Goal: Information Seeking & Learning: Check status

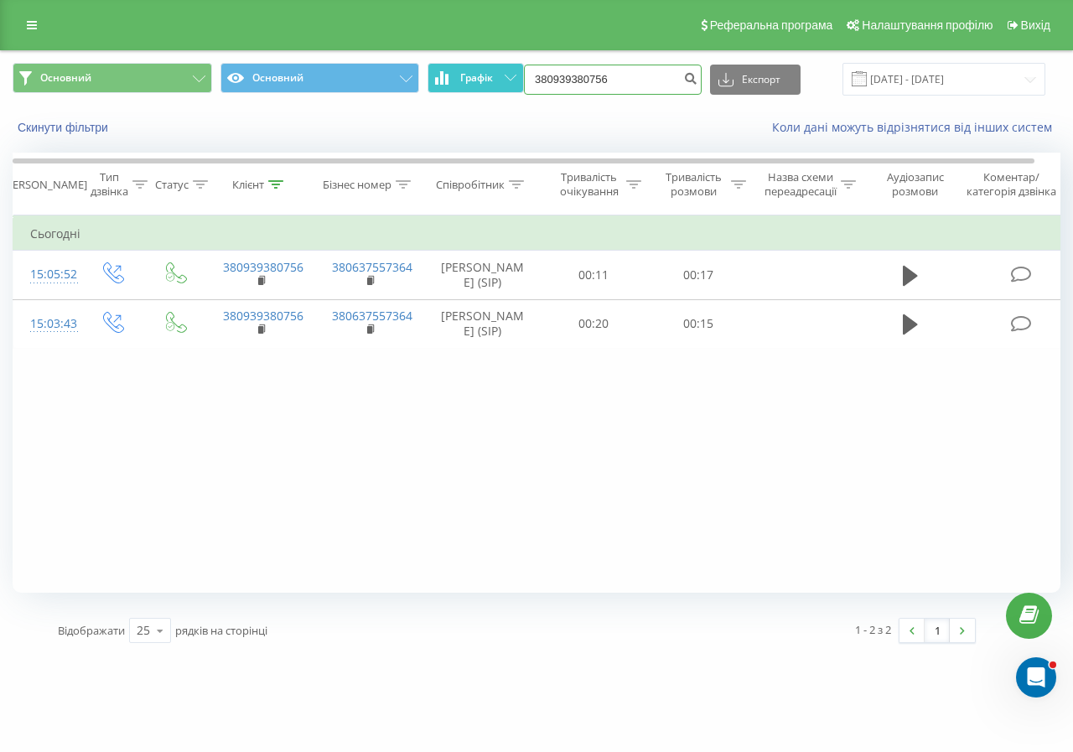
drag, startPoint x: 647, startPoint y: 78, endPoint x: 438, endPoint y: 72, distance: 209.7
click at [444, 71] on div "Основний Основний Графік 380939380756 Експорт .csv .xls .xlsx [DATE] - [DATE]" at bounding box center [537, 79] width 1048 height 33
click at [81, 127] on button "Скинути фільтри" at bounding box center [65, 127] width 104 height 15
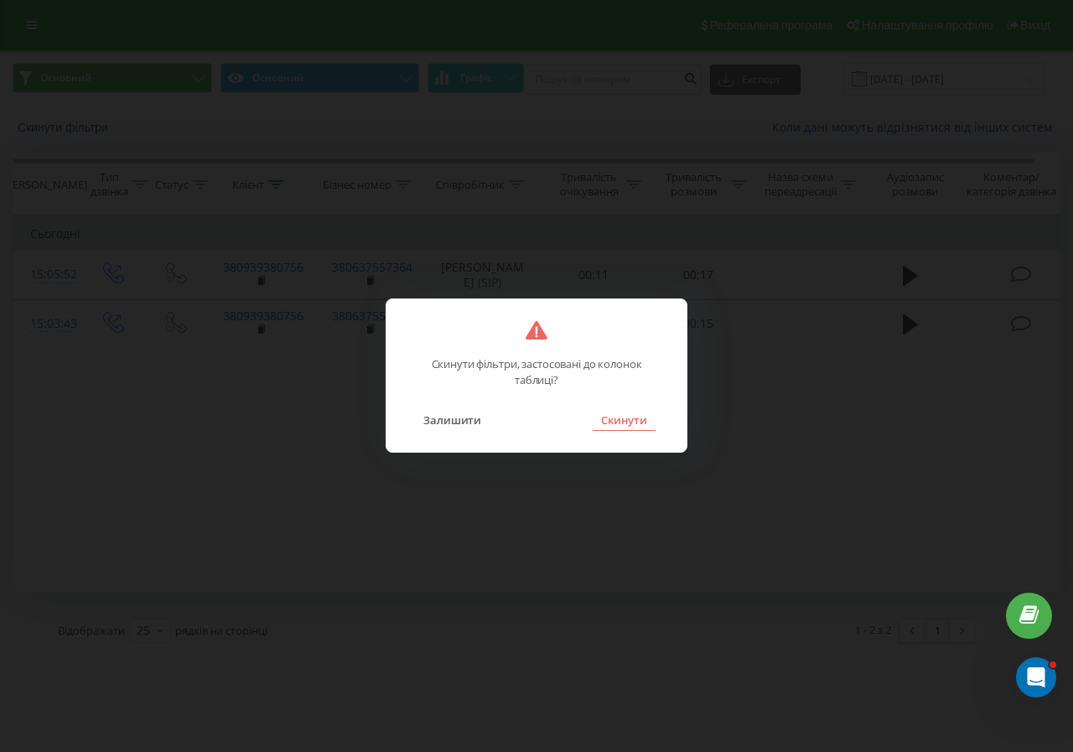
click at [628, 428] on button "Скинути" at bounding box center [624, 420] width 63 height 22
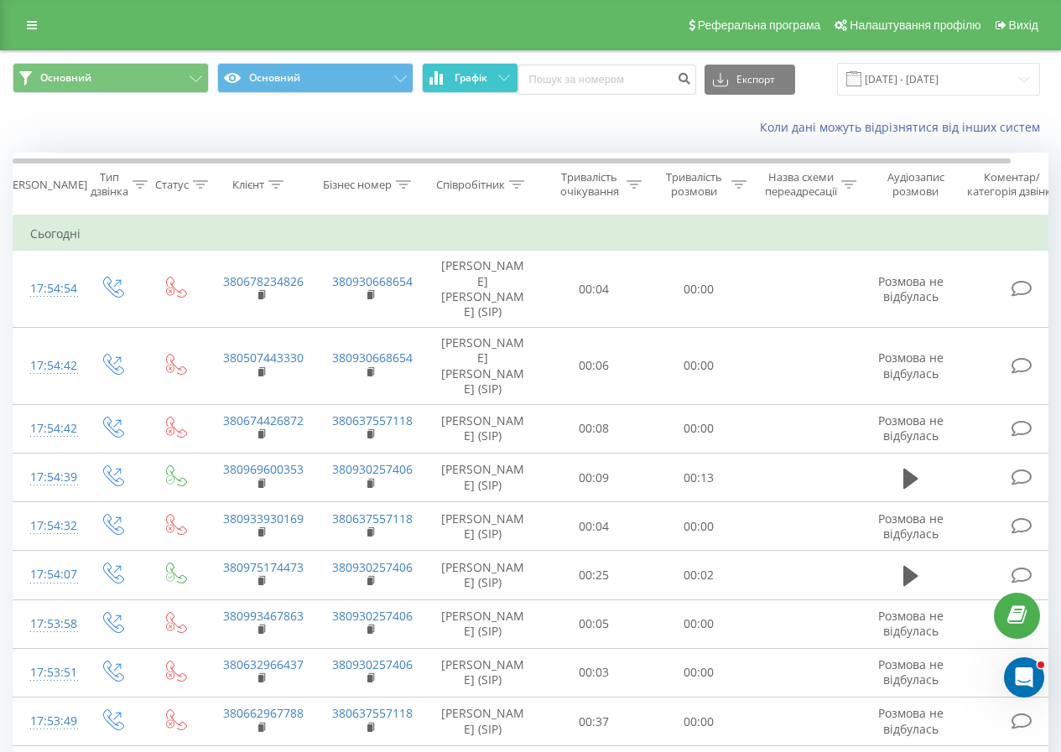
click at [461, 72] on span "Графік" at bounding box center [470, 78] width 33 height 12
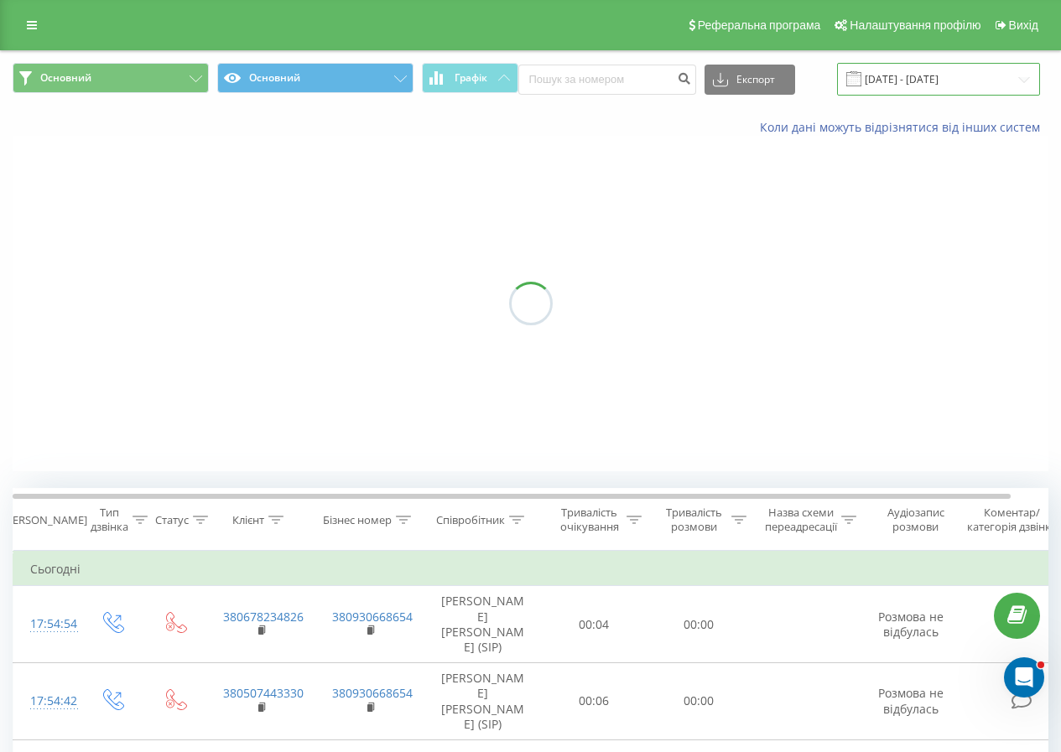
click at [903, 66] on input "[DATE] - [DATE]" at bounding box center [938, 79] width 203 height 33
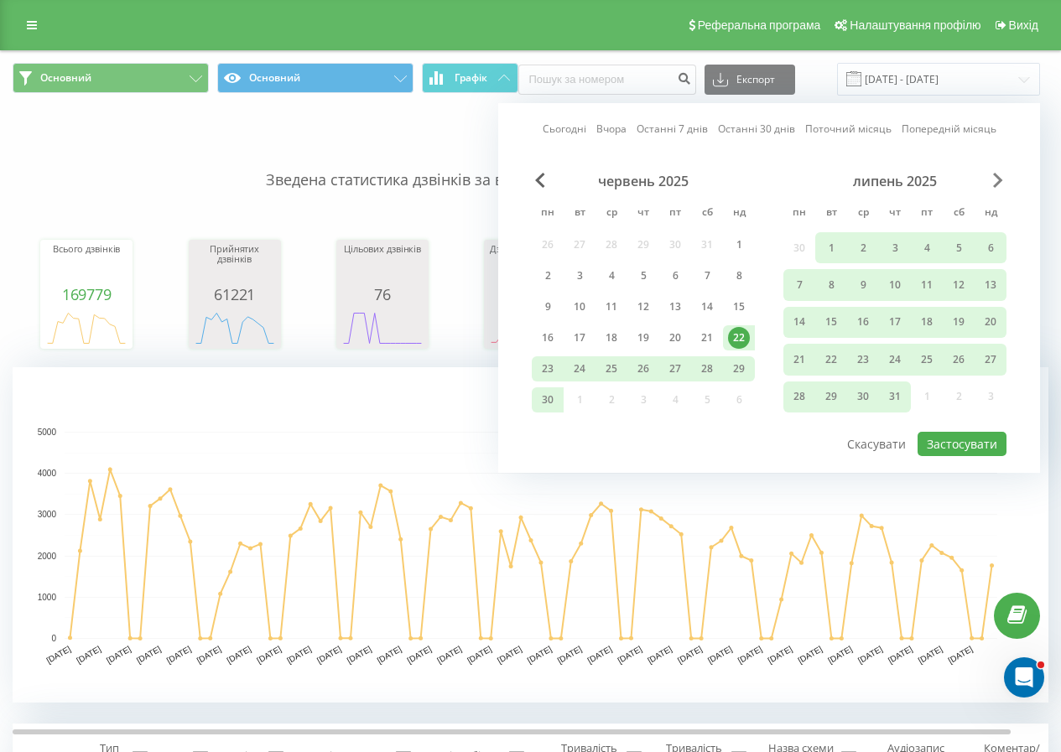
click at [995, 179] on span "Next Month" at bounding box center [998, 180] width 10 height 15
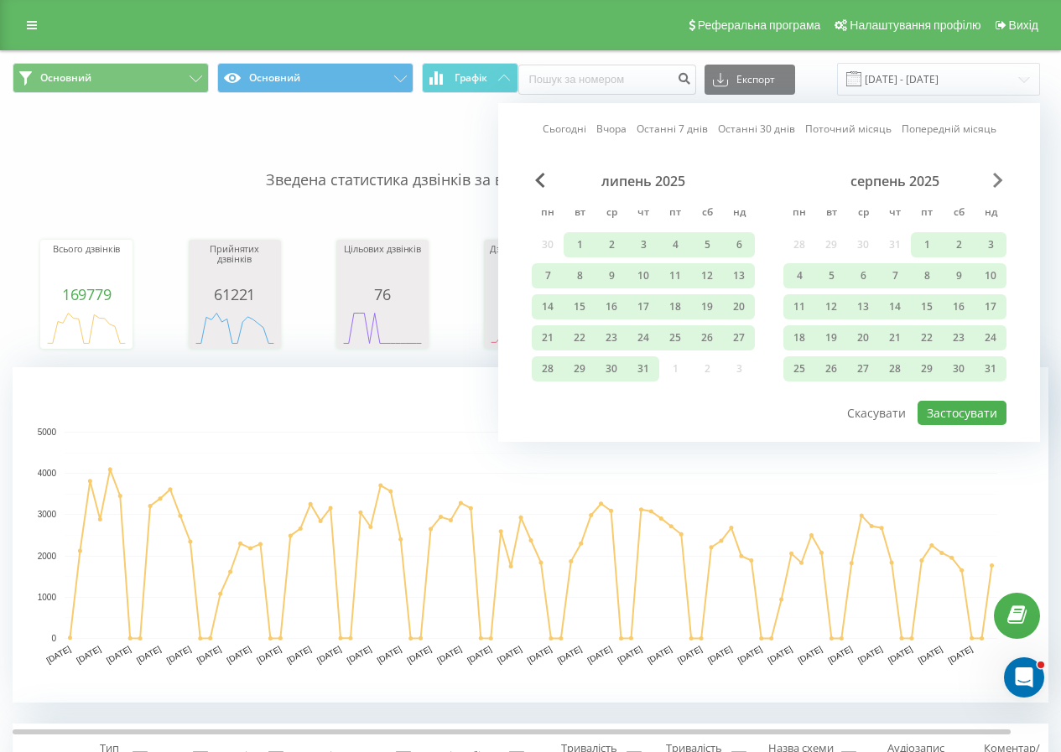
click at [995, 179] on span "Next Month" at bounding box center [998, 180] width 10 height 15
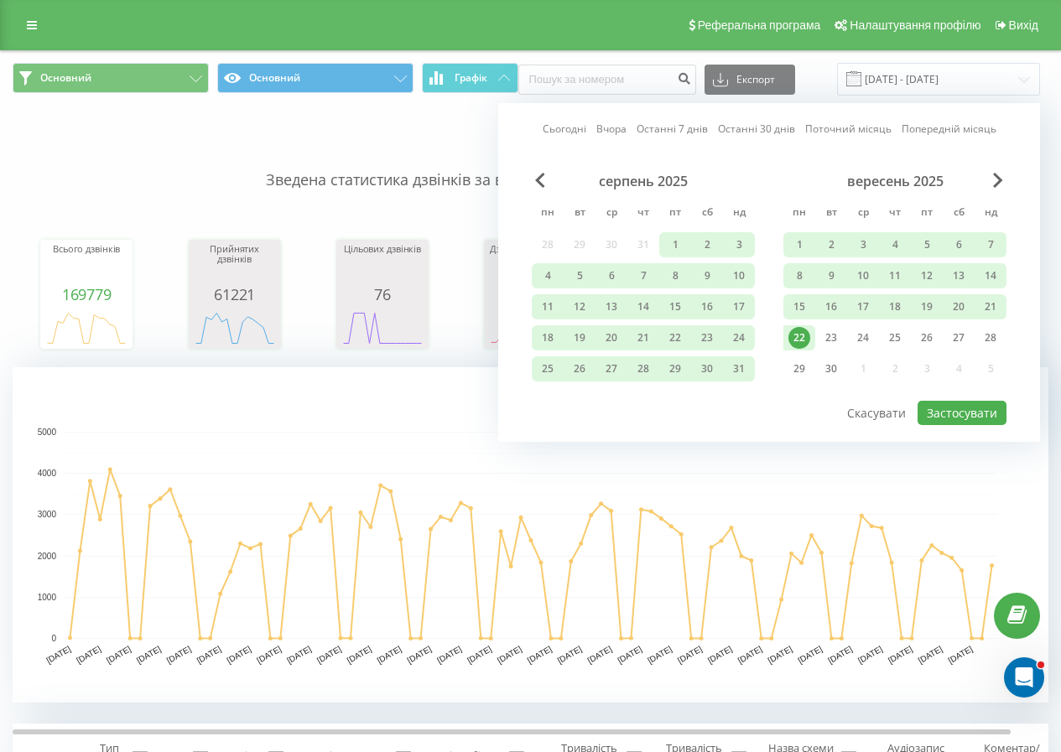
click at [797, 344] on div "22" at bounding box center [799, 338] width 22 height 22
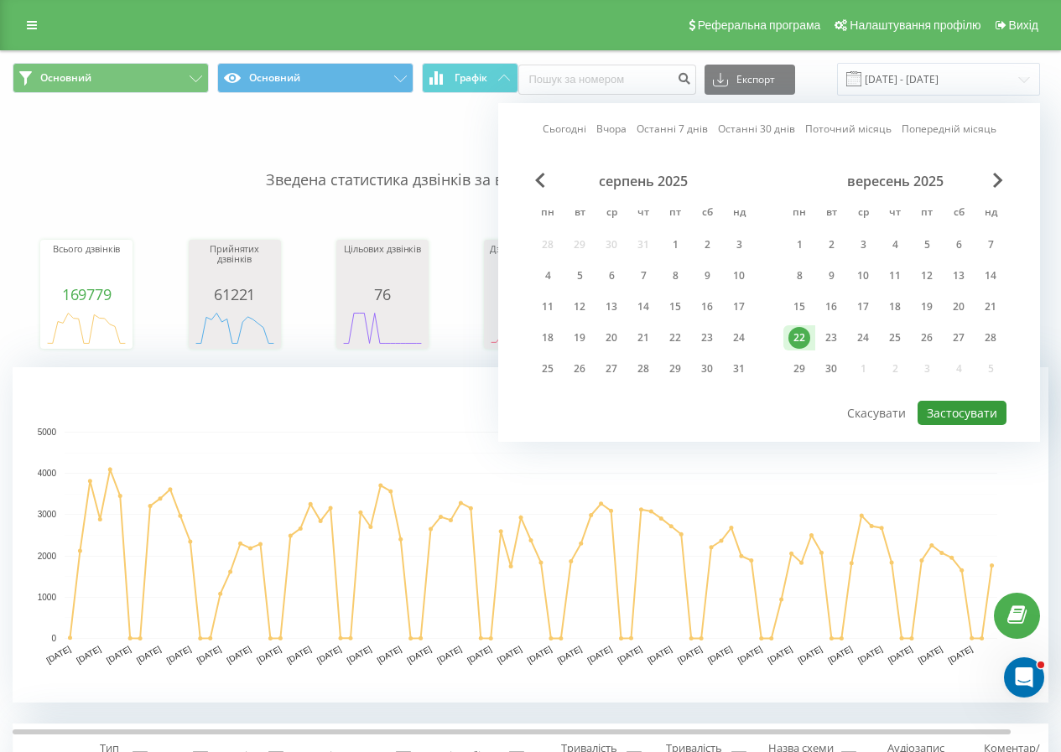
click at [963, 415] on button "Застосувати" at bounding box center [961, 413] width 89 height 24
type input "[DATE] - [DATE]"
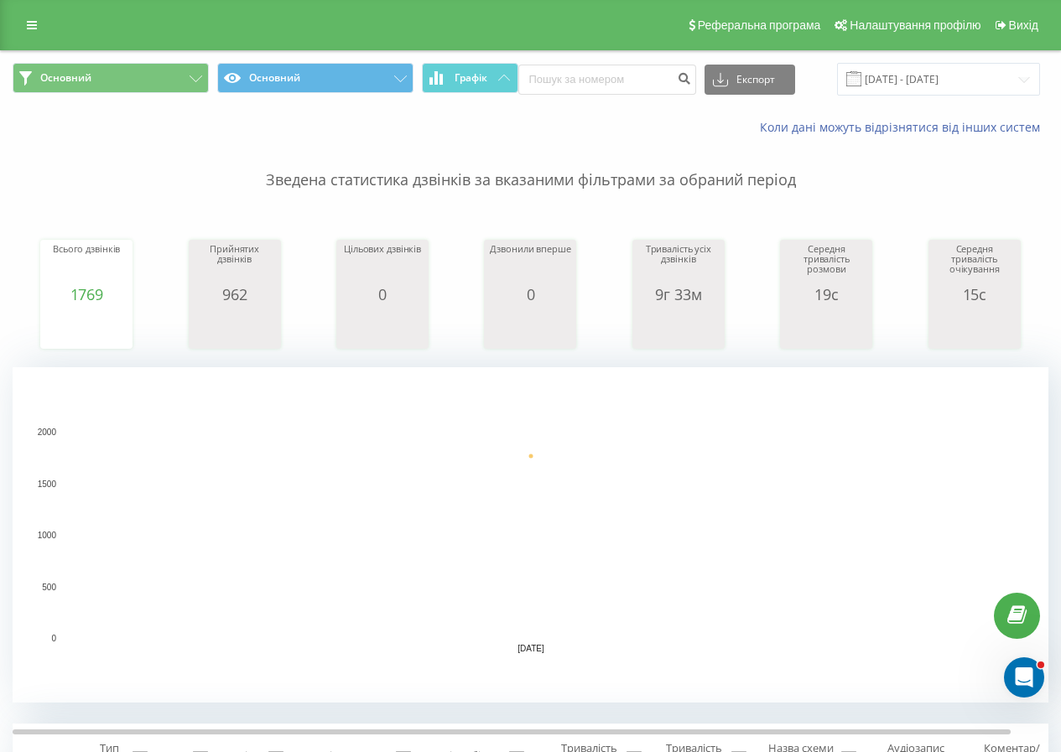
scroll to position [252, 0]
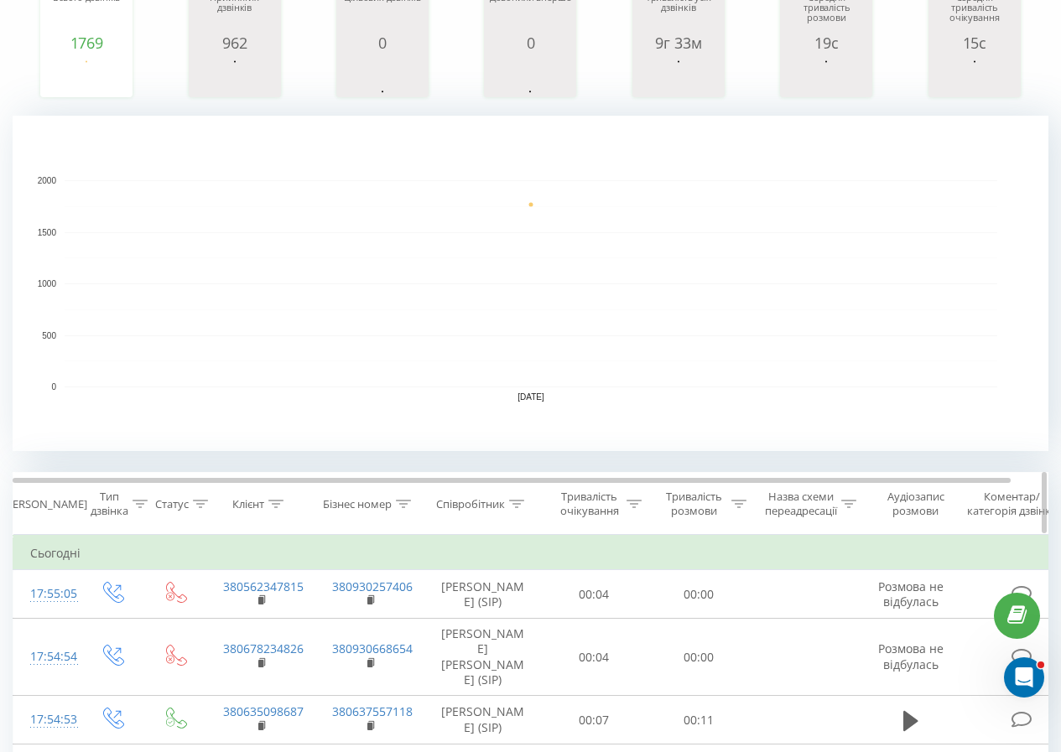
click at [512, 511] on th "Співробітник" at bounding box center [482, 504] width 117 height 62
click at [514, 510] on div at bounding box center [516, 504] width 15 height 14
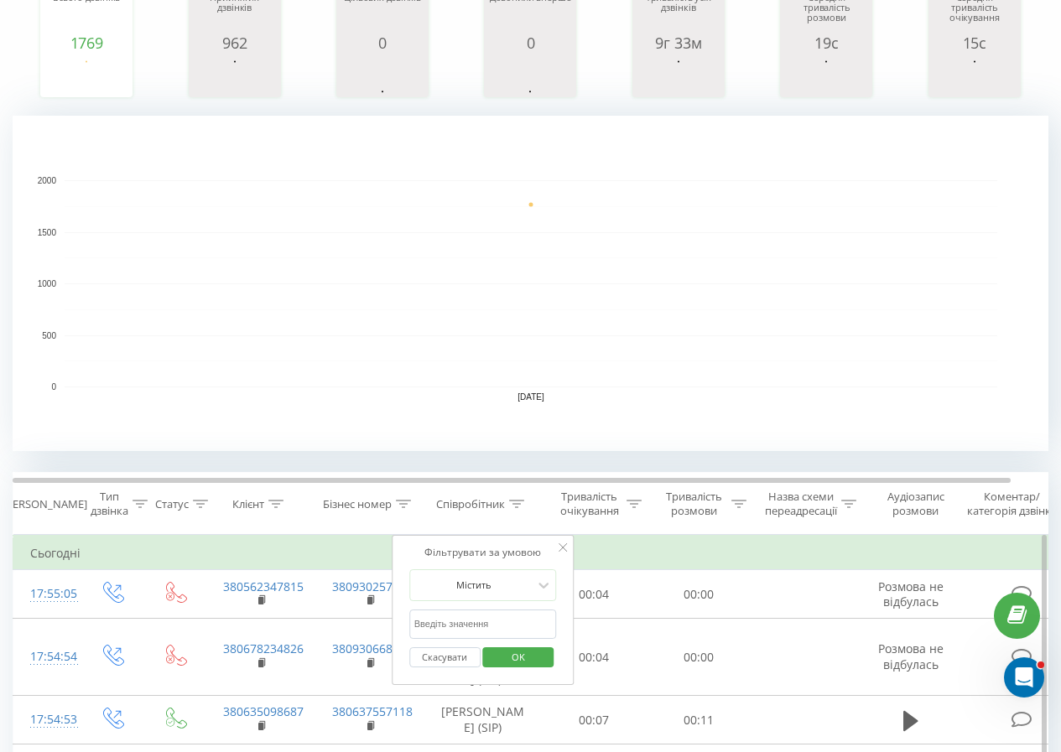
click at [495, 625] on input "text" at bounding box center [483, 624] width 148 height 29
click button "OK" at bounding box center [518, 657] width 71 height 21
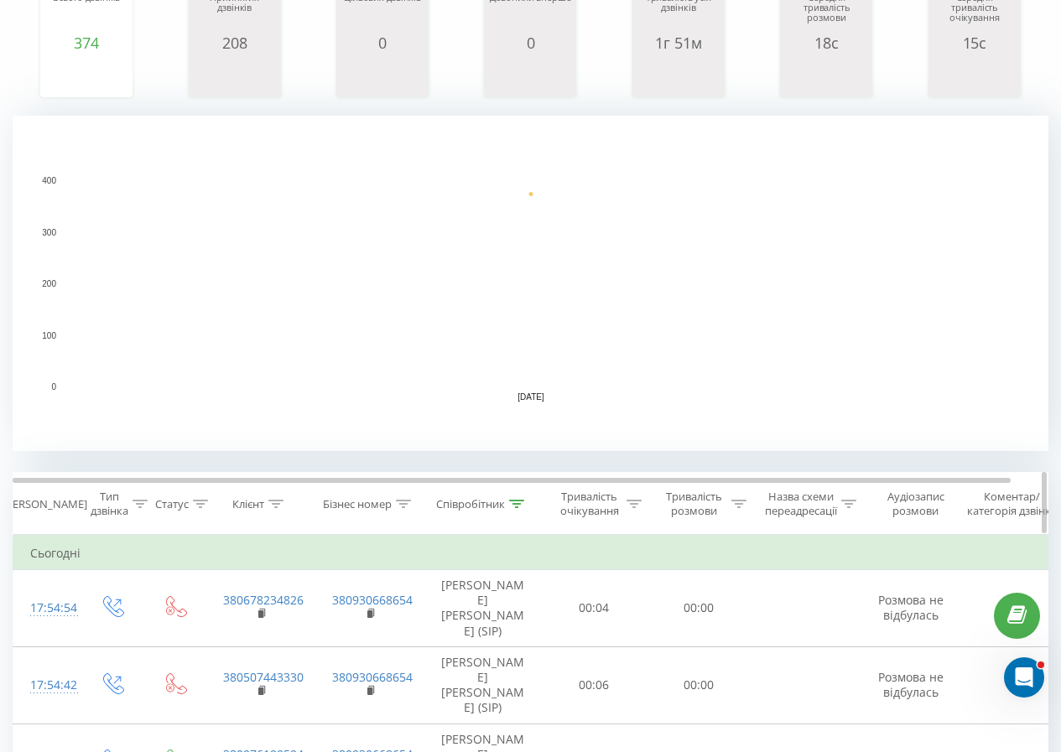
click at [511, 516] on th "Співробітник" at bounding box center [482, 504] width 117 height 62
drag, startPoint x: 520, startPoint y: 497, endPoint x: 516, endPoint y: 511, distance: 14.6
click at [521, 497] on div at bounding box center [516, 504] width 15 height 14
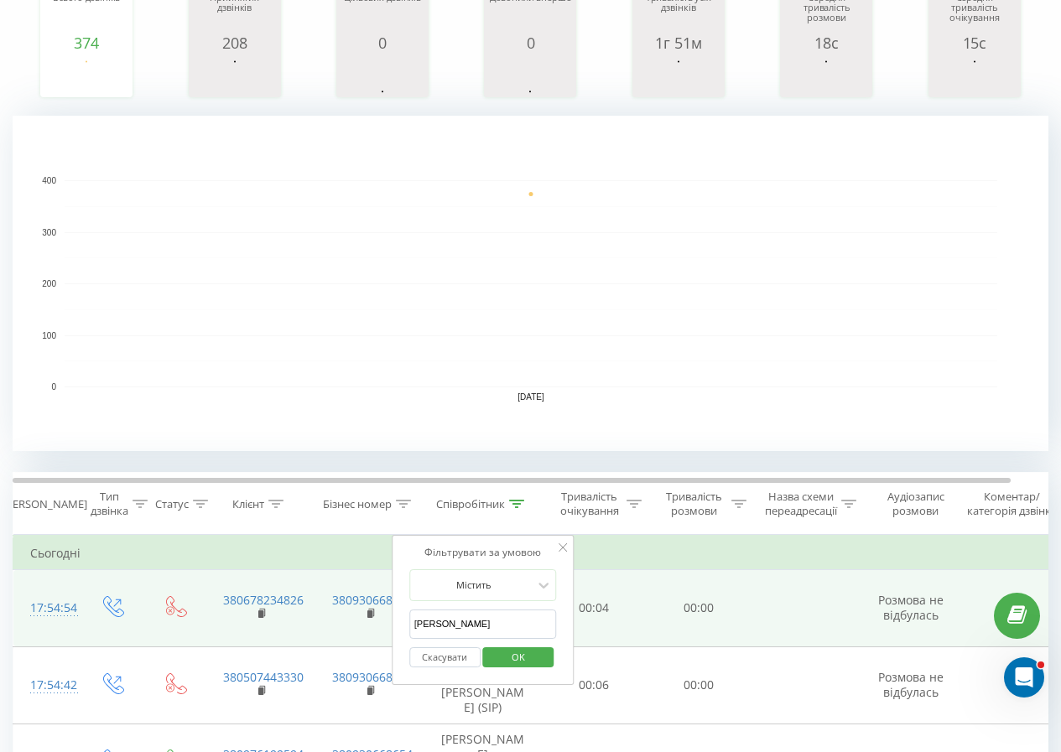
drag, startPoint x: 495, startPoint y: 628, endPoint x: 350, endPoint y: 614, distance: 144.9
click button "OK" at bounding box center [518, 657] width 71 height 21
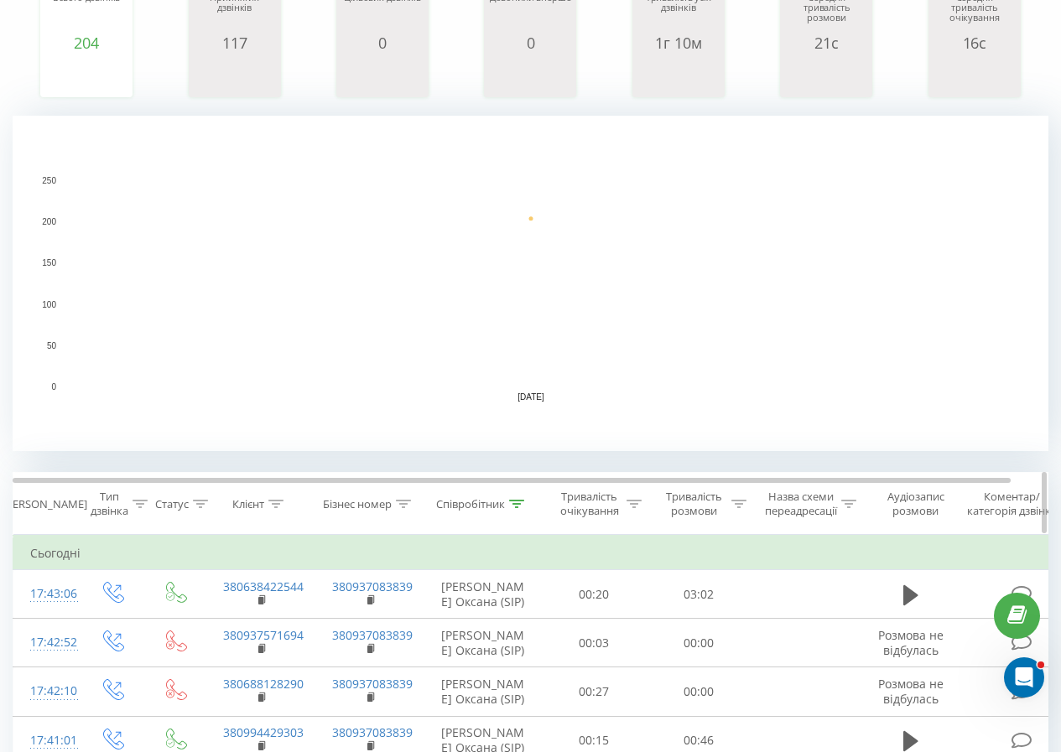
click at [522, 500] on div at bounding box center [516, 504] width 15 height 14
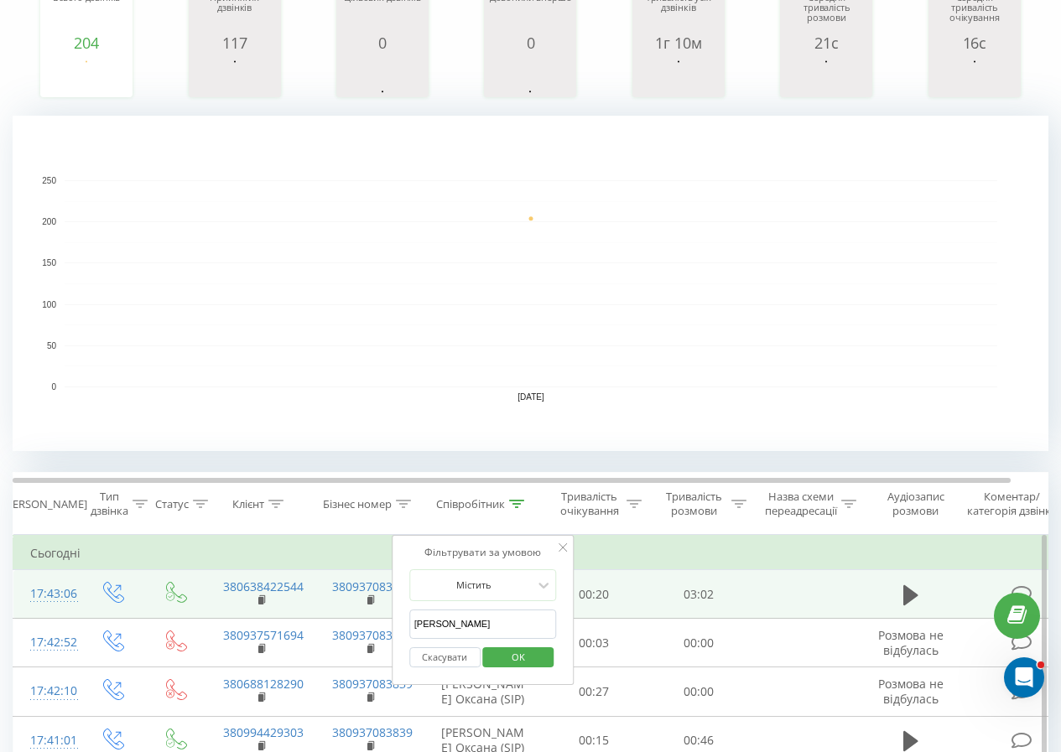
drag, startPoint x: 496, startPoint y: 615, endPoint x: 380, endPoint y: 610, distance: 115.8
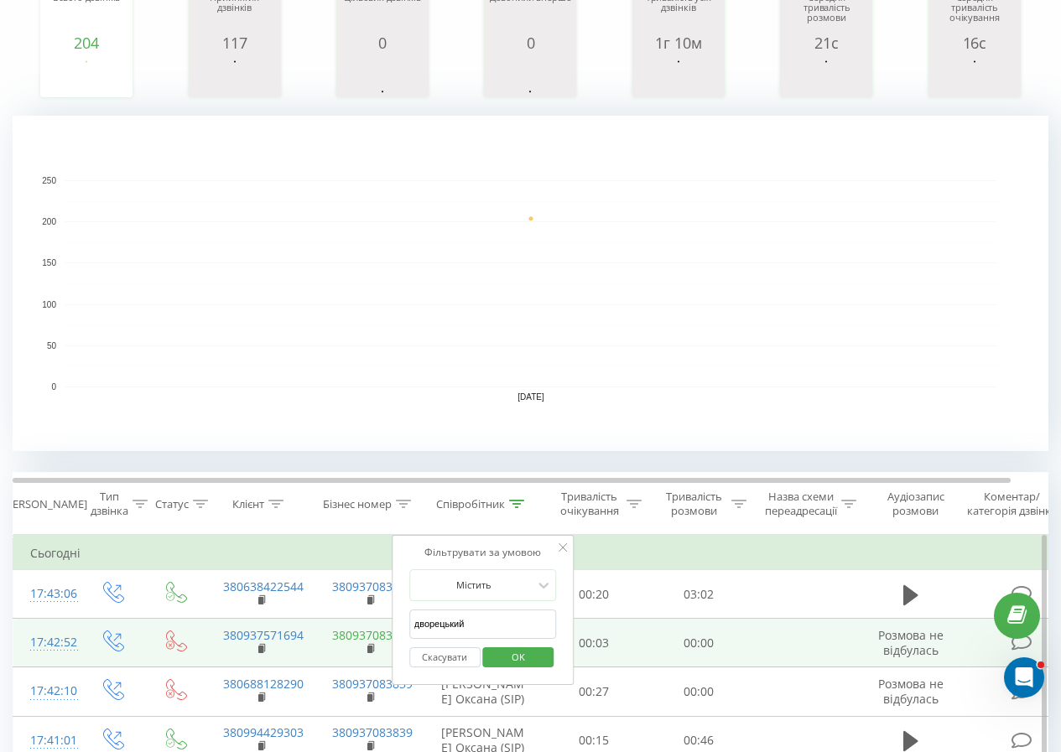
click button "OK" at bounding box center [518, 657] width 71 height 21
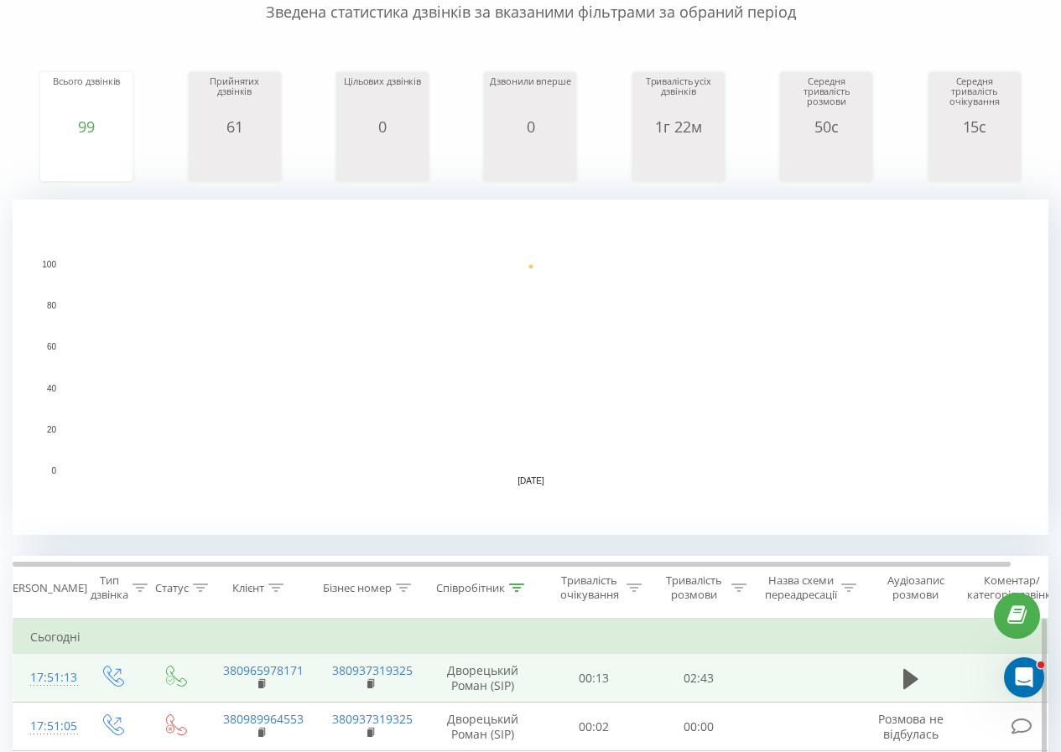
scroll to position [252, 0]
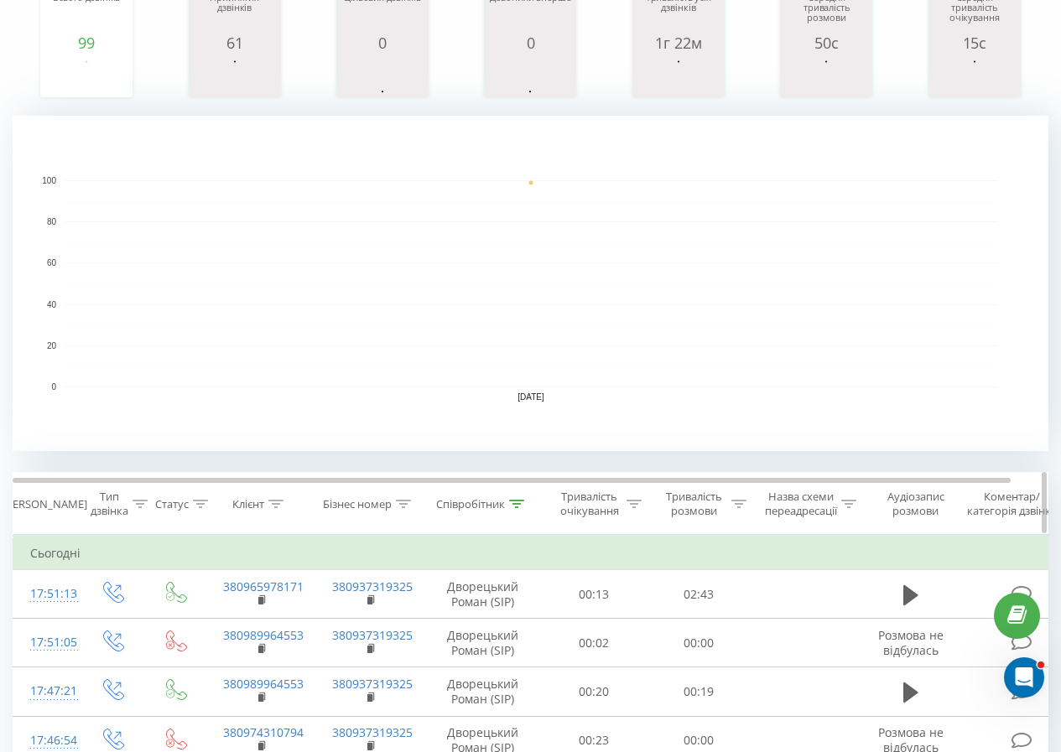
click at [523, 504] on icon at bounding box center [516, 504] width 15 height 8
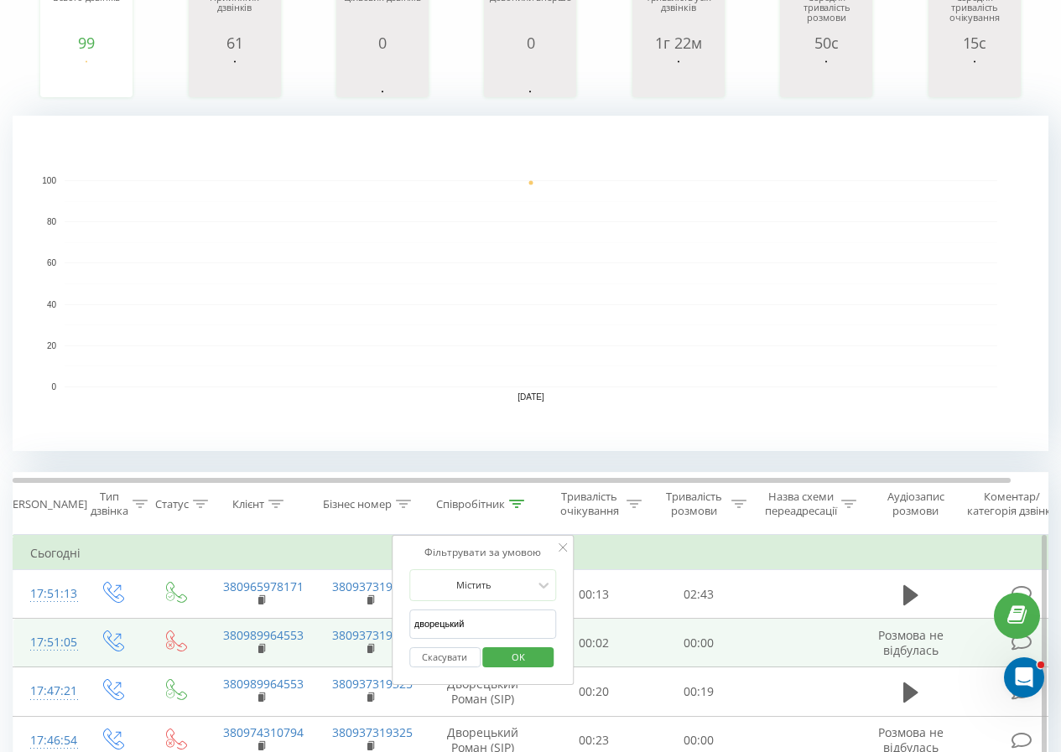
drag, startPoint x: 518, startPoint y: 620, endPoint x: 388, endPoint y: 620, distance: 130.0
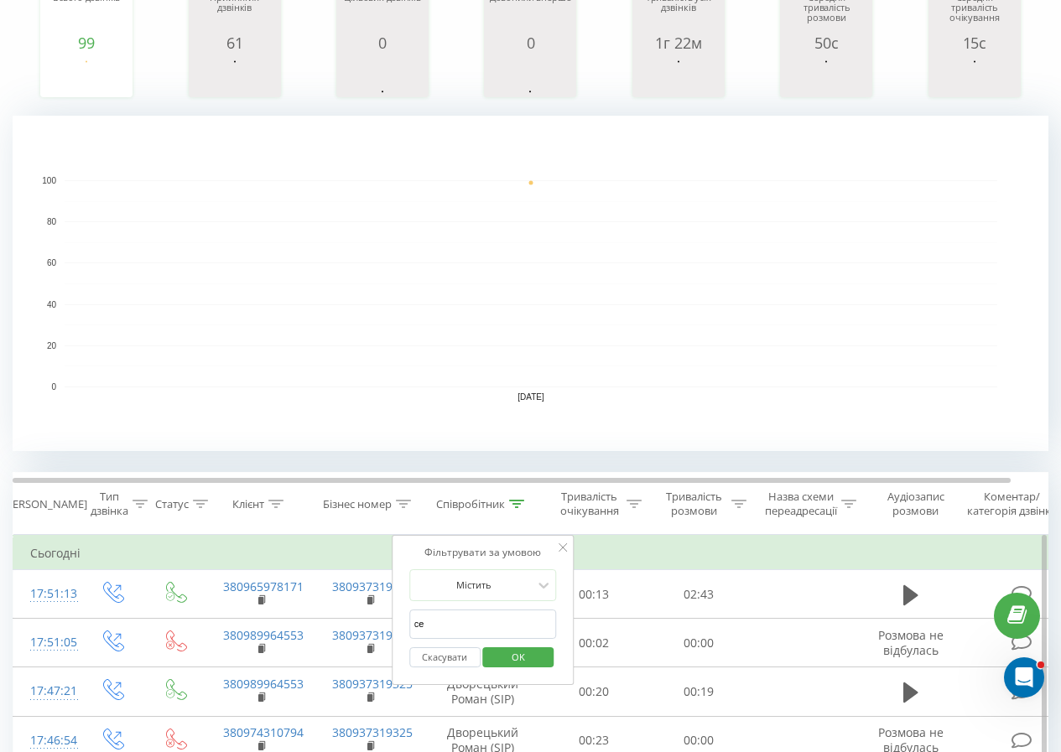
type input "седлецький"
click button "OK" at bounding box center [518, 657] width 71 height 21
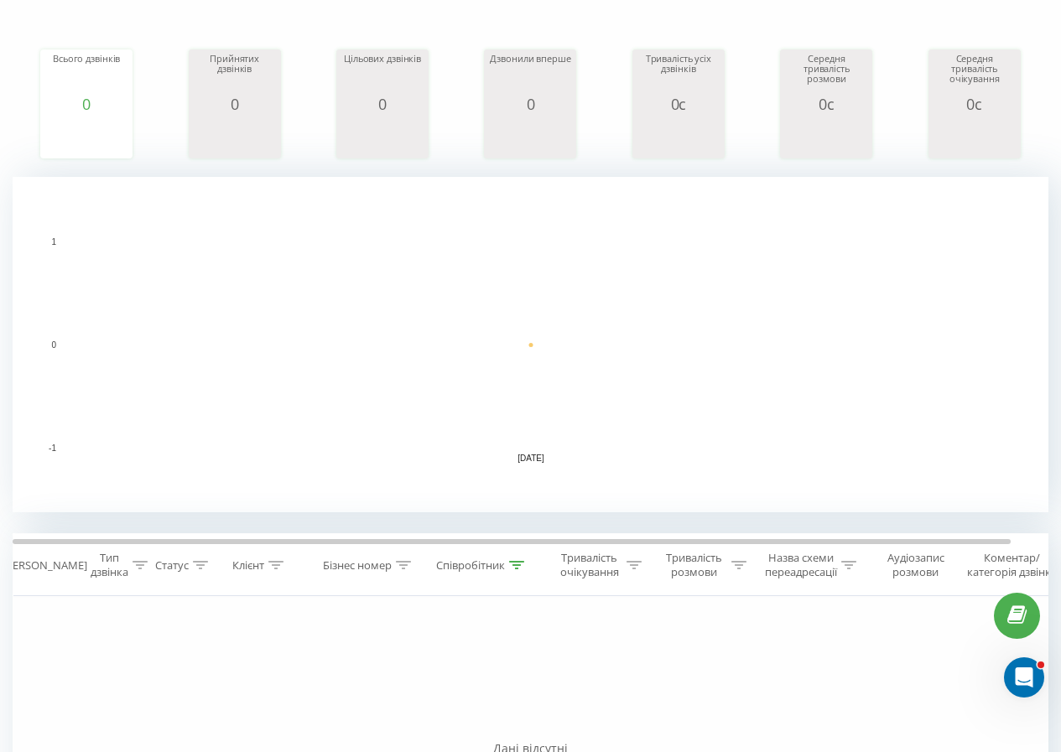
scroll to position [358, 0]
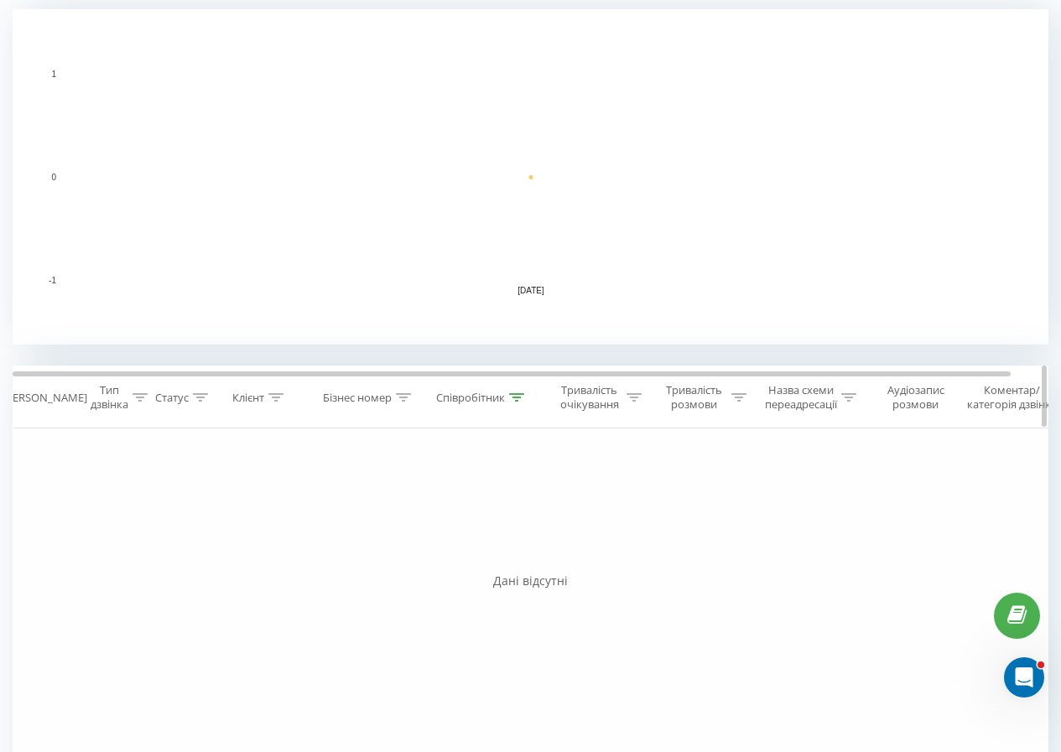
click at [527, 397] on div "Співробітник" at bounding box center [482, 398] width 117 height 14
drag, startPoint x: 504, startPoint y: 518, endPoint x: 318, endPoint y: 498, distance: 187.2
click at [319, 498] on div "Фільтрувати за умовою Дорівнює Введіть значення Скасувати OK Фільтрувати за умо…" at bounding box center [530, 616] width 1035 height 377
type input "онищук"
click button "OK" at bounding box center [518, 551] width 71 height 21
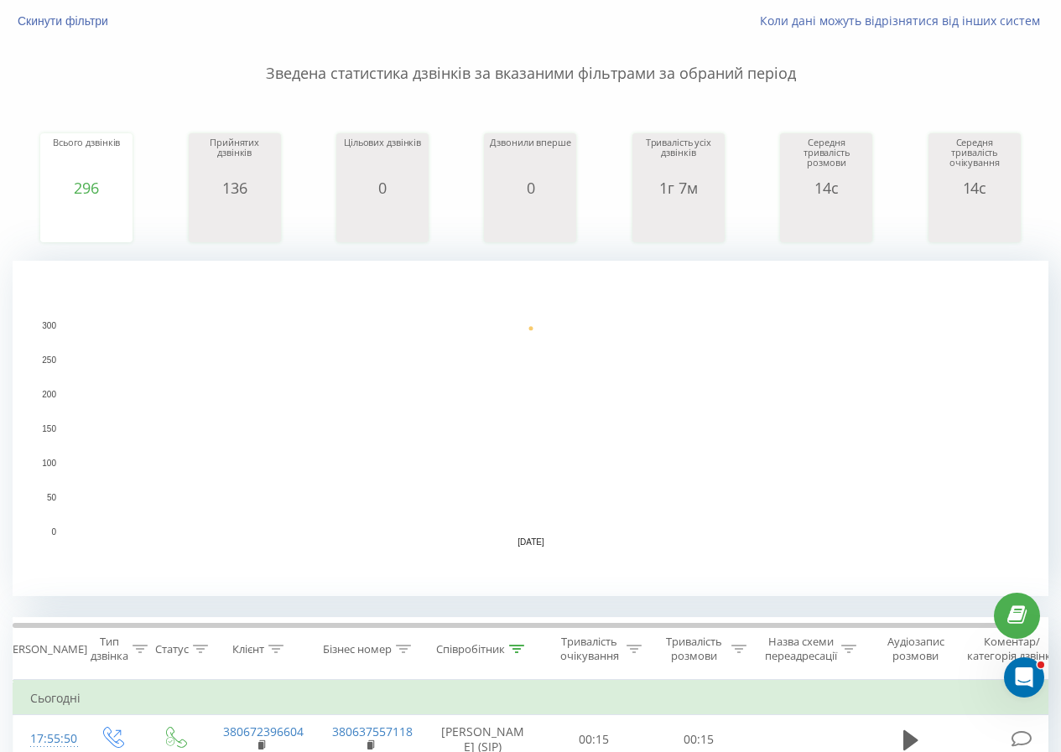
scroll to position [274, 0]
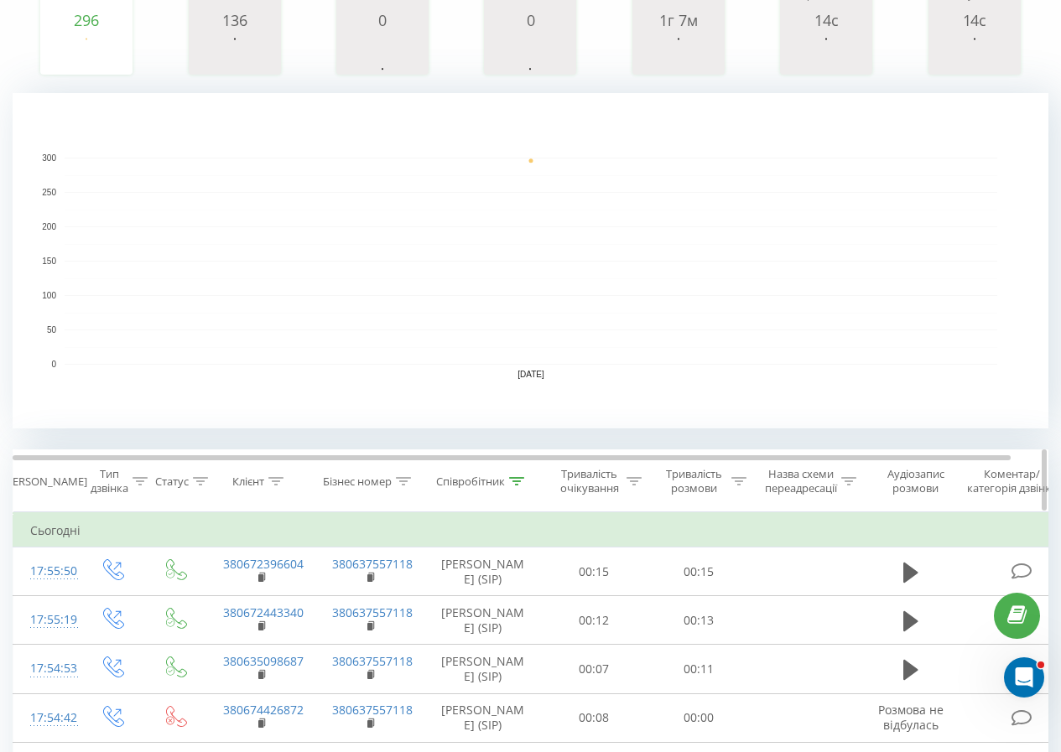
click at [513, 485] on icon at bounding box center [516, 481] width 15 height 8
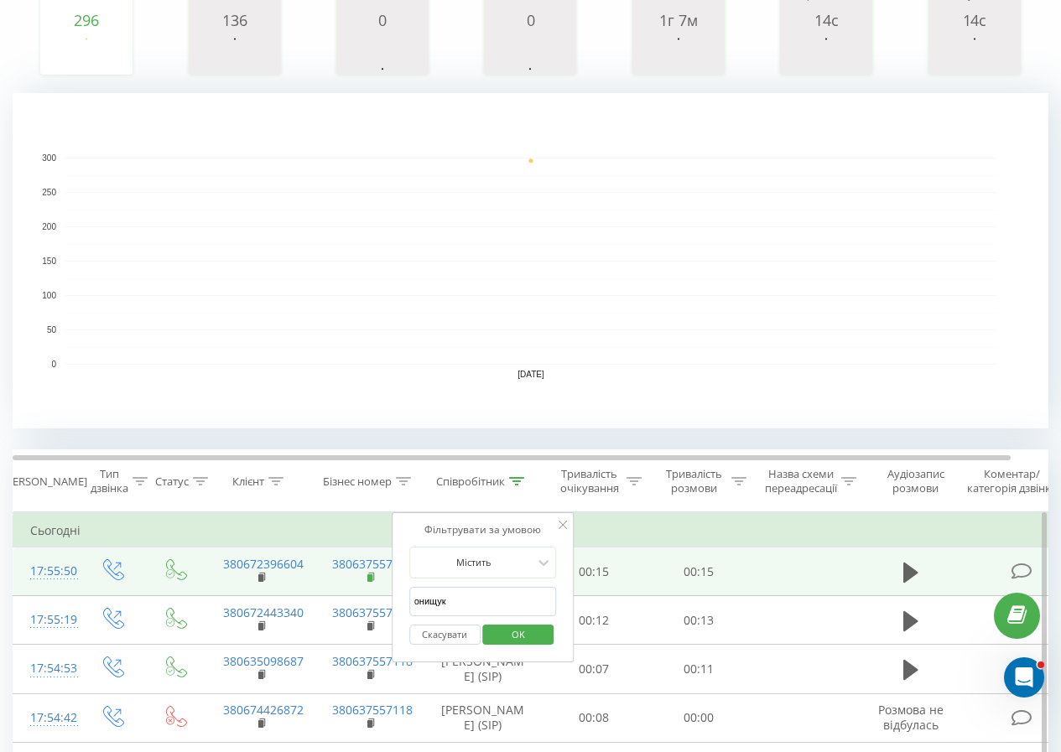
drag, startPoint x: 507, startPoint y: 603, endPoint x: 375, endPoint y: 583, distance: 134.0
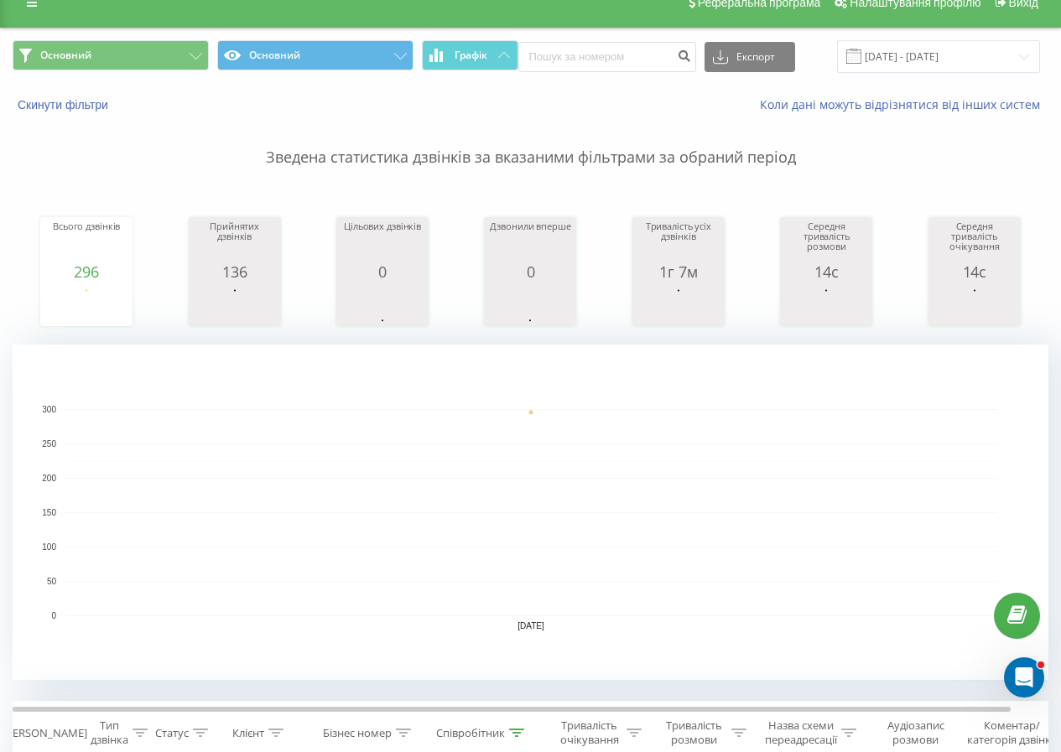
scroll to position [190, 0]
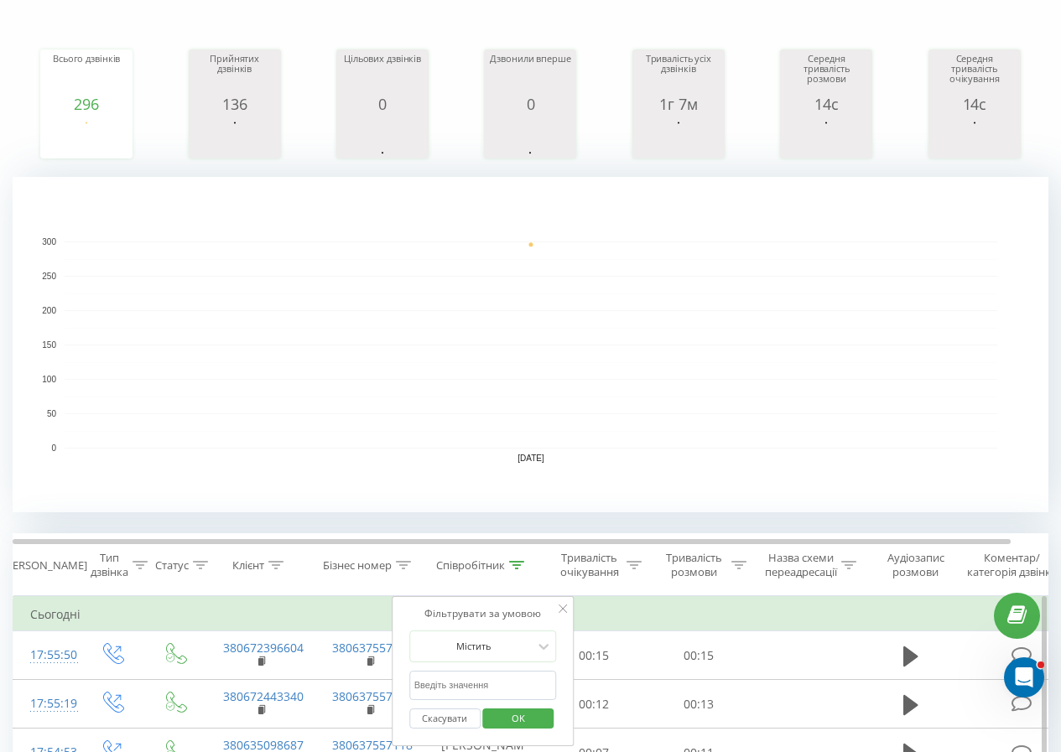
drag, startPoint x: 447, startPoint y: 683, endPoint x: 429, endPoint y: 681, distance: 17.8
click at [443, 683] on input "text" at bounding box center [483, 685] width 148 height 29
type input "дворецький"
click button "OK" at bounding box center [518, 718] width 71 height 21
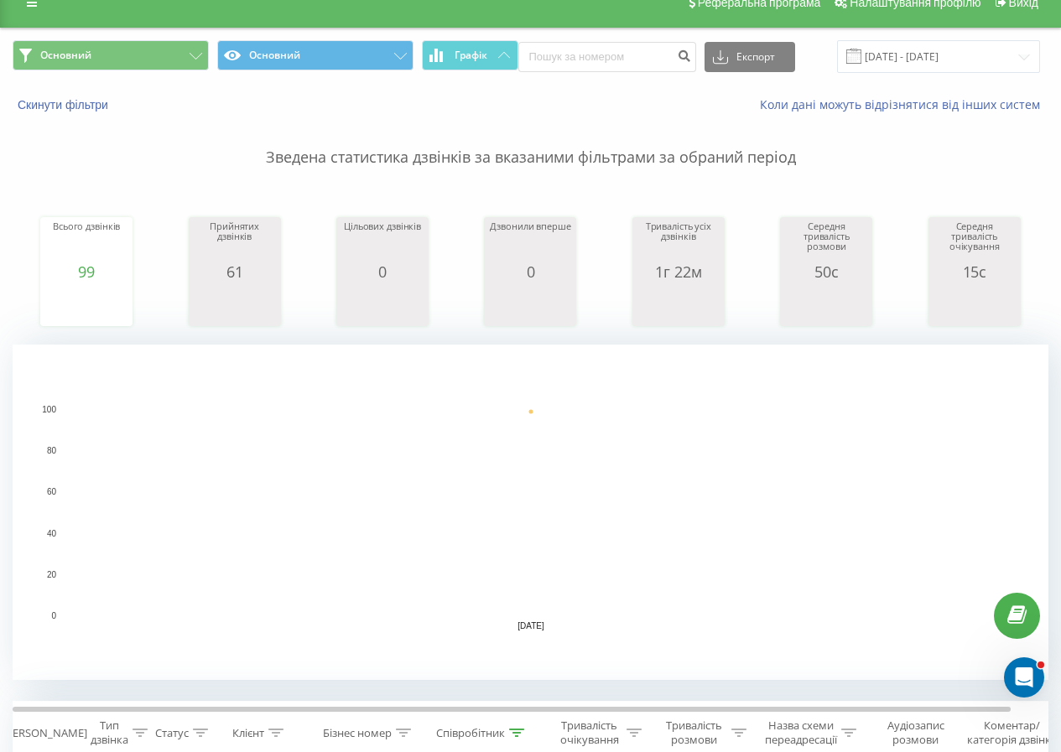
scroll to position [190, 0]
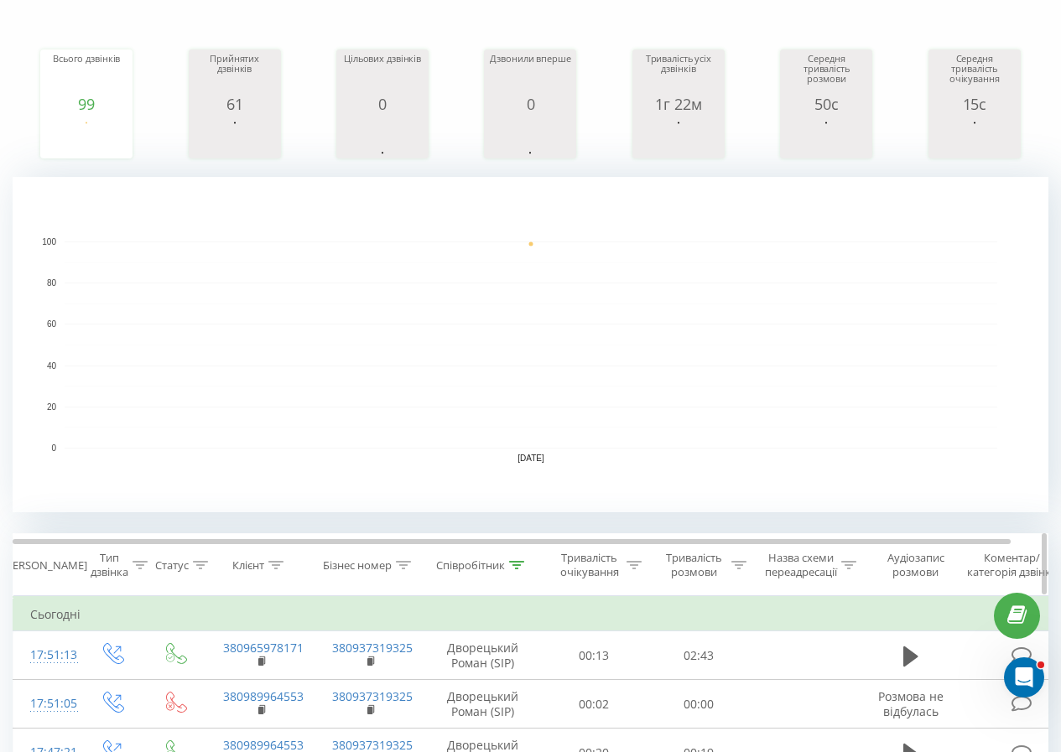
click at [515, 563] on icon at bounding box center [516, 565] width 15 height 8
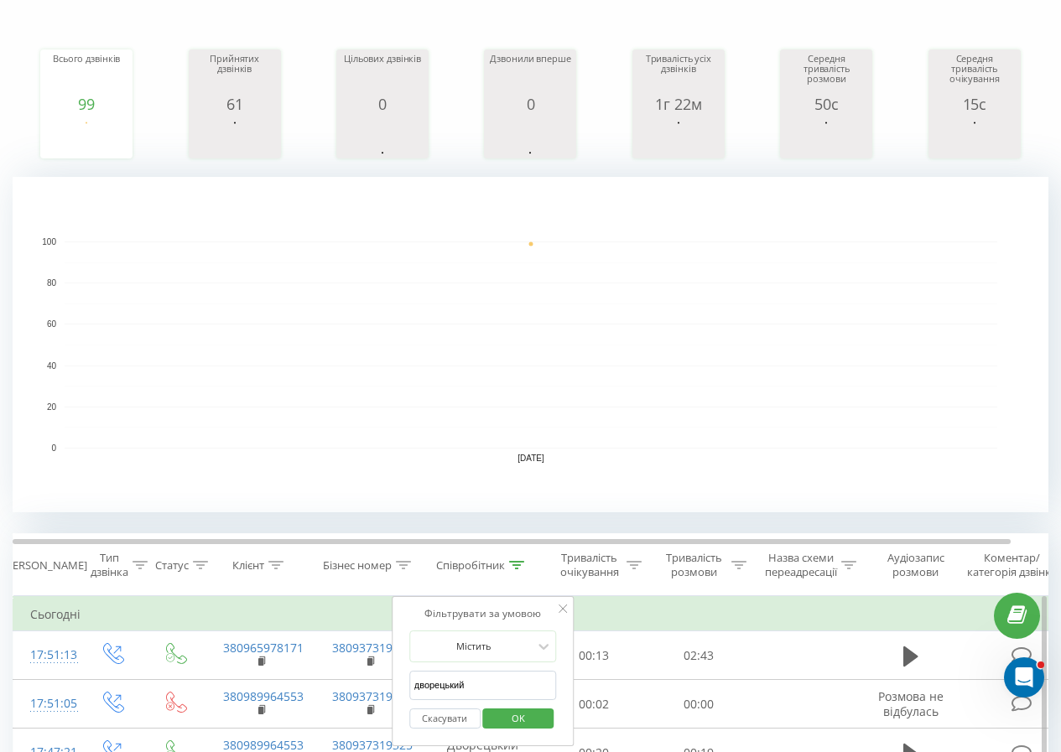
drag, startPoint x: 509, startPoint y: 676, endPoint x: 404, endPoint y: 652, distance: 107.4
click at [410, 653] on form "Містить дворецький Скасувати OK" at bounding box center [483, 684] width 148 height 107
click button "OK" at bounding box center [518, 718] width 71 height 21
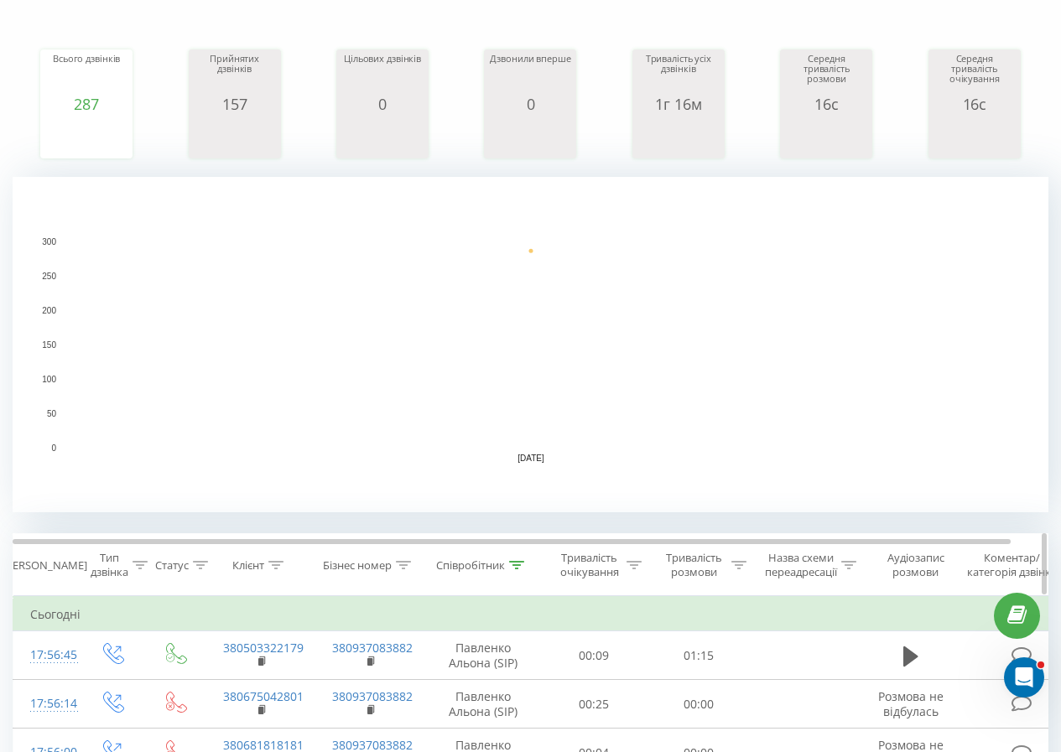
click at [507, 567] on div "Співробітник" at bounding box center [480, 565] width 88 height 14
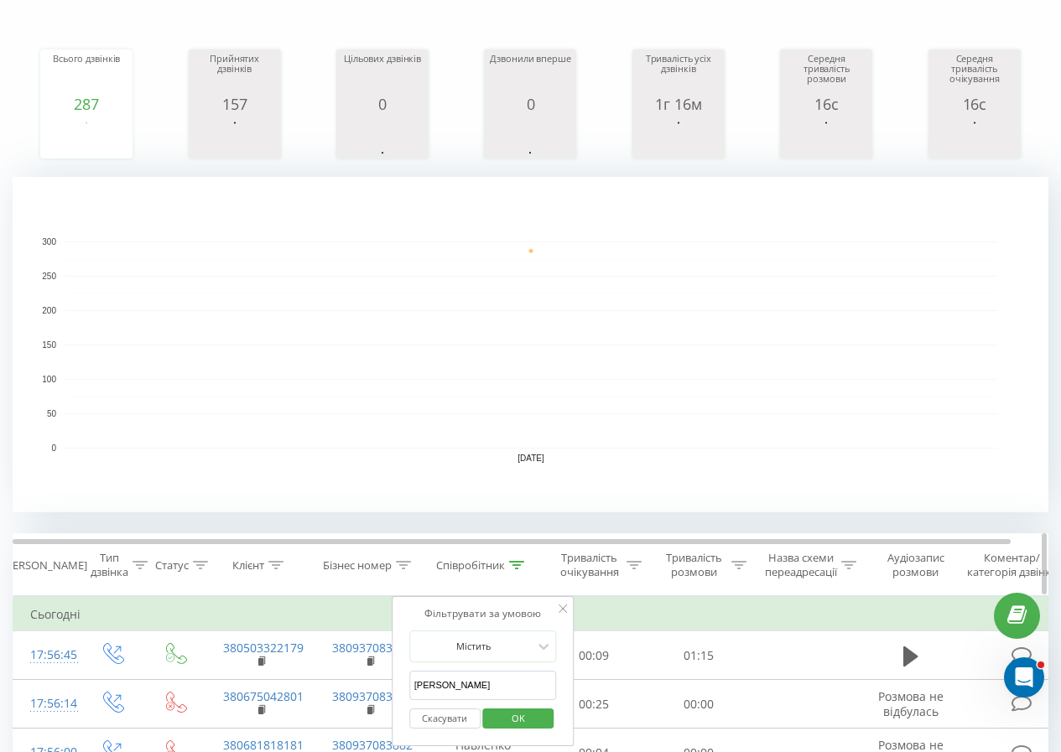
click at [514, 562] on icon at bounding box center [517, 565] width 15 height 8
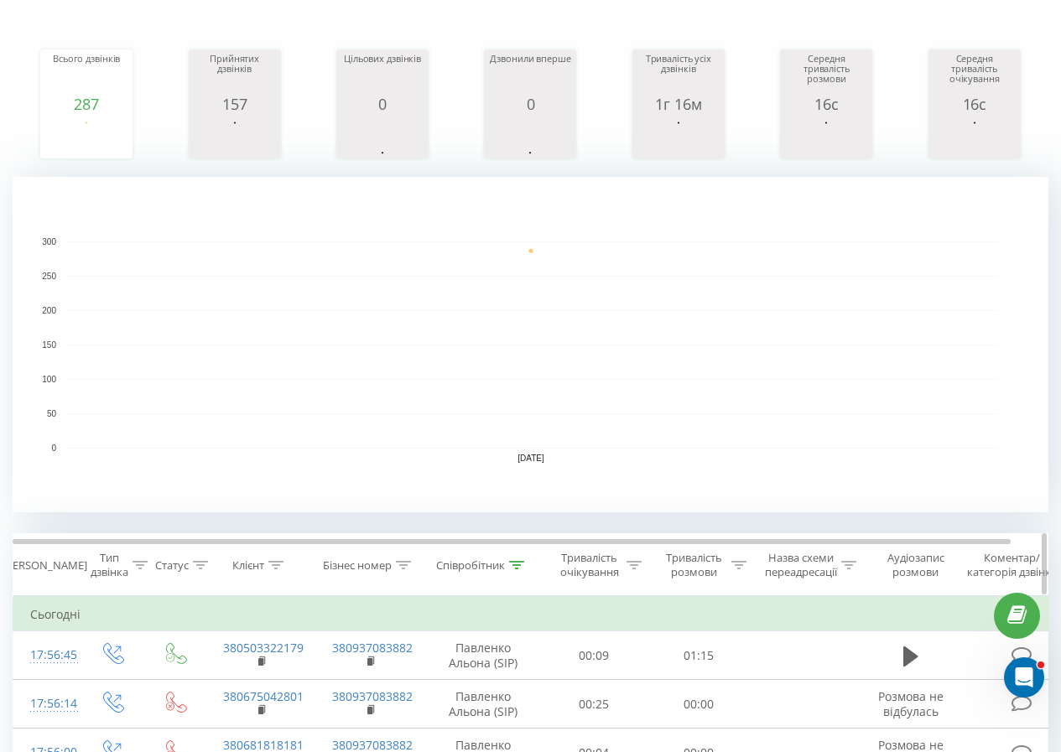
click at [510, 559] on div "Співробітник" at bounding box center [480, 565] width 88 height 14
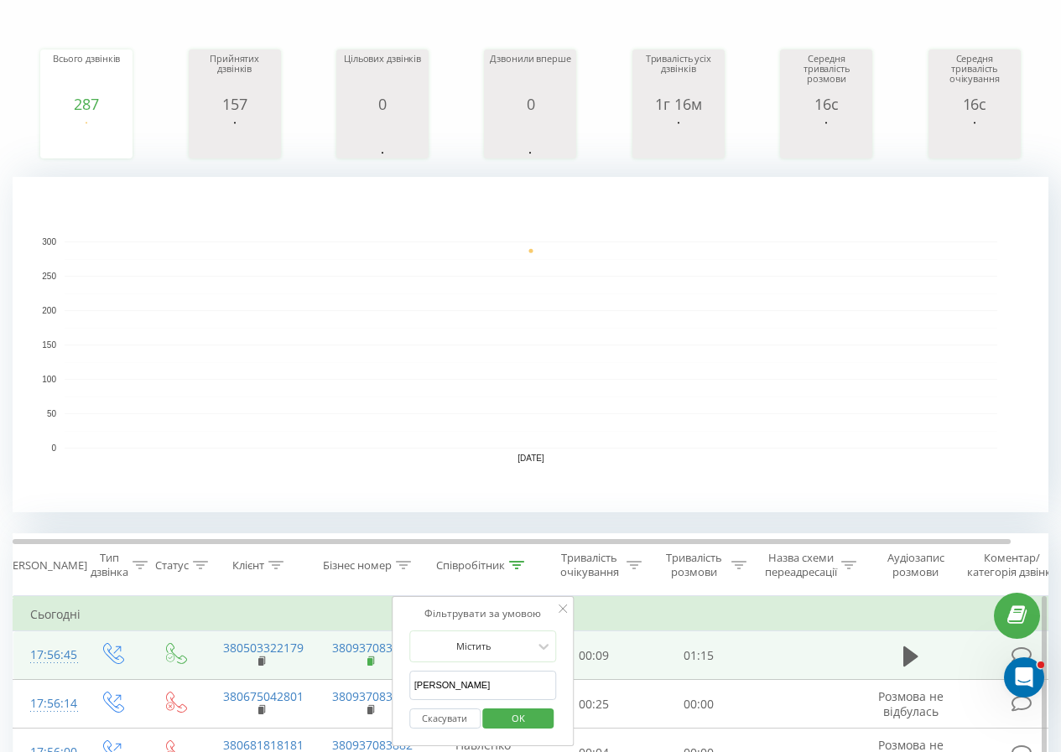
drag, startPoint x: 480, startPoint y: 684, endPoint x: 373, endPoint y: 663, distance: 108.5
type input "[PERSON_NAME]"
click button "OK" at bounding box center [518, 718] width 71 height 21
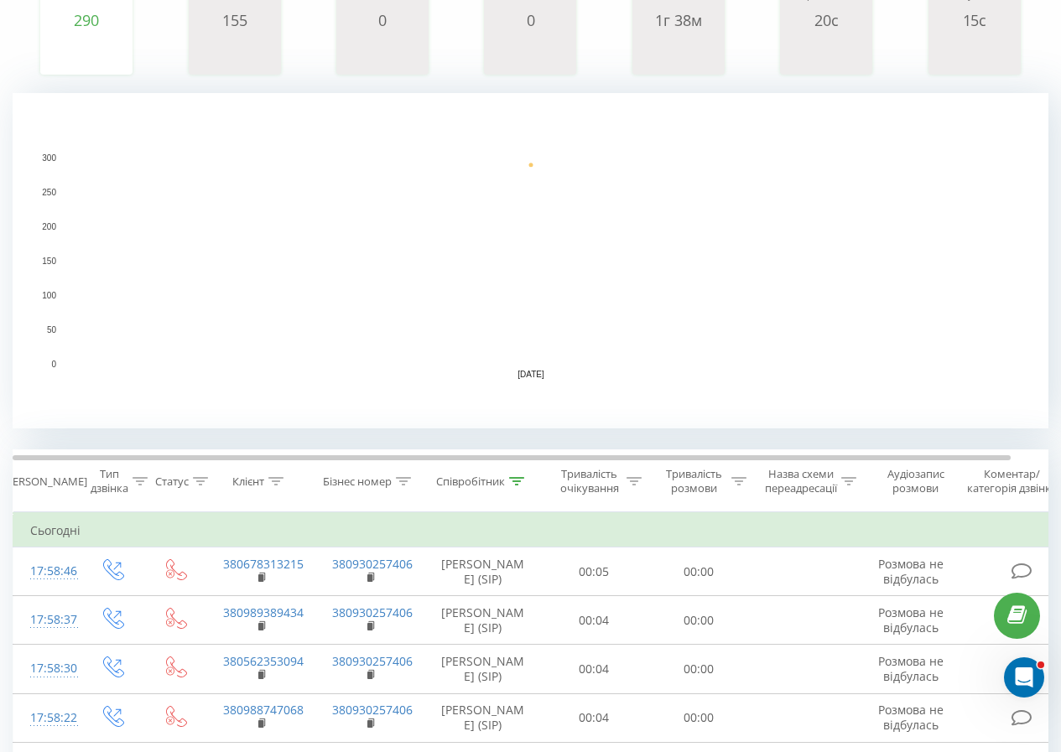
scroll to position [190, 0]
